Goal: Information Seeking & Learning: Learn about a topic

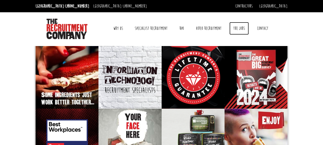
click at [238, 27] on link "The Jobs" at bounding box center [238, 28] width 19 height 13
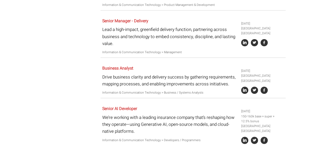
scroll to position [912, 0]
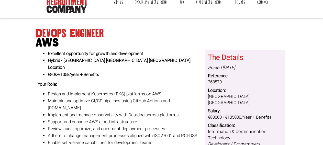
scroll to position [52, 0]
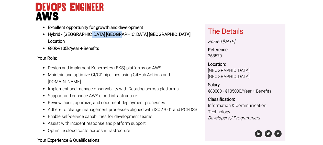
drag, startPoint x: 87, startPoint y: 36, endPoint x: 113, endPoint y: 36, distance: 25.8
click at [113, 36] on strong "Hybrid - Dublin OR Belfast Location" at bounding box center [119, 37] width 142 height 13
drag, startPoint x: 85, startPoint y: 40, endPoint x: 116, endPoint y: 42, distance: 30.7
click at [116, 45] on li "€80k-€105k/year + Benefits" at bounding box center [125, 48] width 154 height 7
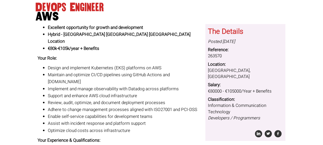
click at [116, 45] on li "€80k-€105k/year + Benefits" at bounding box center [125, 48] width 154 height 7
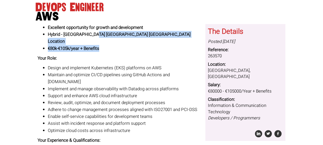
drag, startPoint x: 94, startPoint y: 32, endPoint x: 129, endPoint y: 40, distance: 35.7
click at [129, 40] on ul "Excellent opportunity for growth and development Hybrid - Dublin OR Belfast Loc…" at bounding box center [120, 38] width 164 height 28
click at [129, 45] on li "€80k-€105k/year + Benefits" at bounding box center [125, 48] width 154 height 7
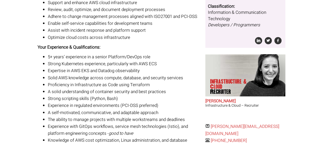
scroll to position [156, 0]
